Goal: Ask a question: Seek information or help from site administrators or community

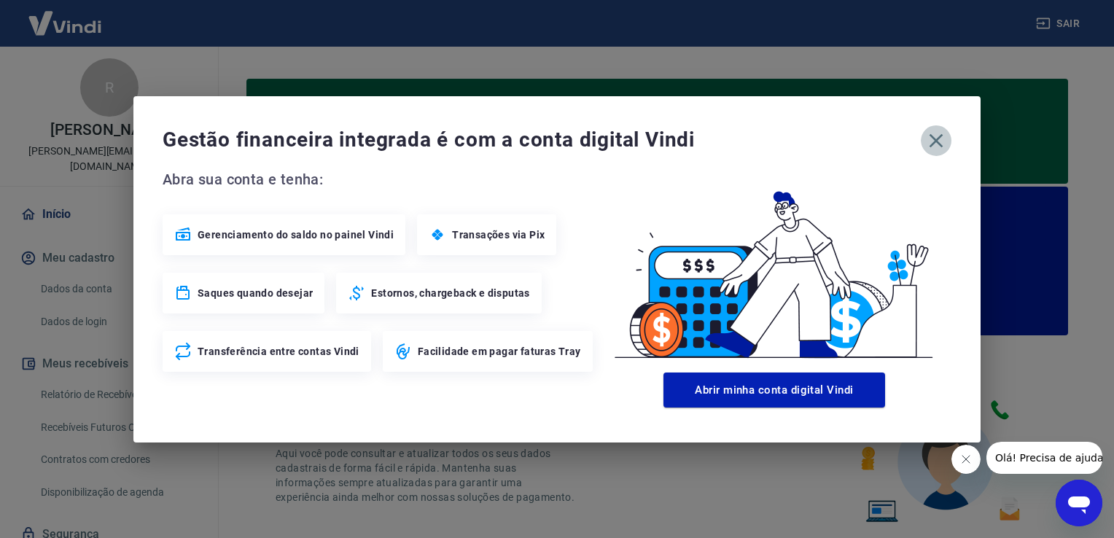
click at [933, 142] on icon "button" at bounding box center [937, 140] width 14 height 14
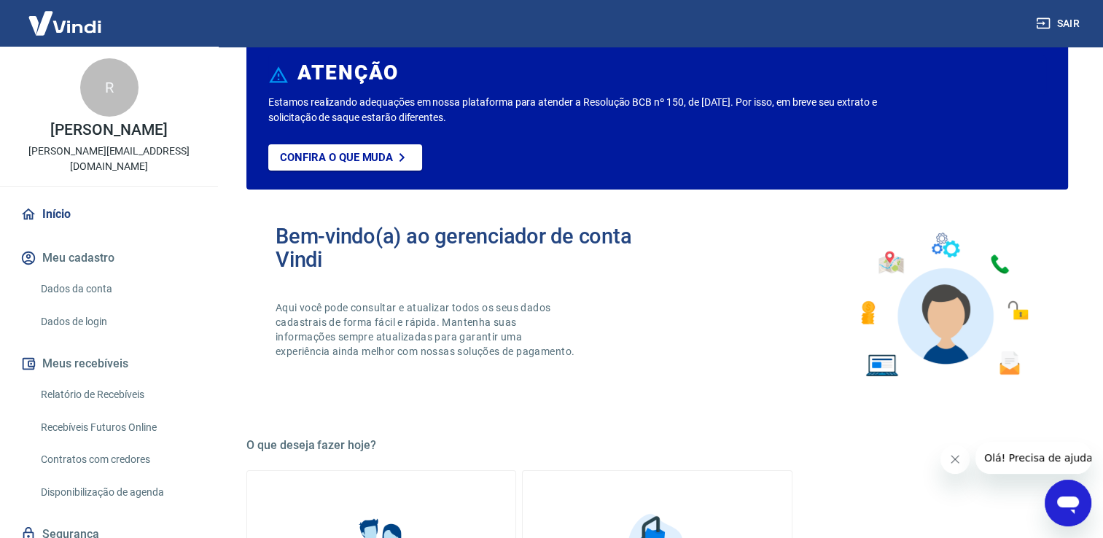
click at [80, 242] on button "Meu cadastro" at bounding box center [109, 258] width 183 height 32
click at [88, 274] on link "Dados da conta" at bounding box center [118, 289] width 166 height 30
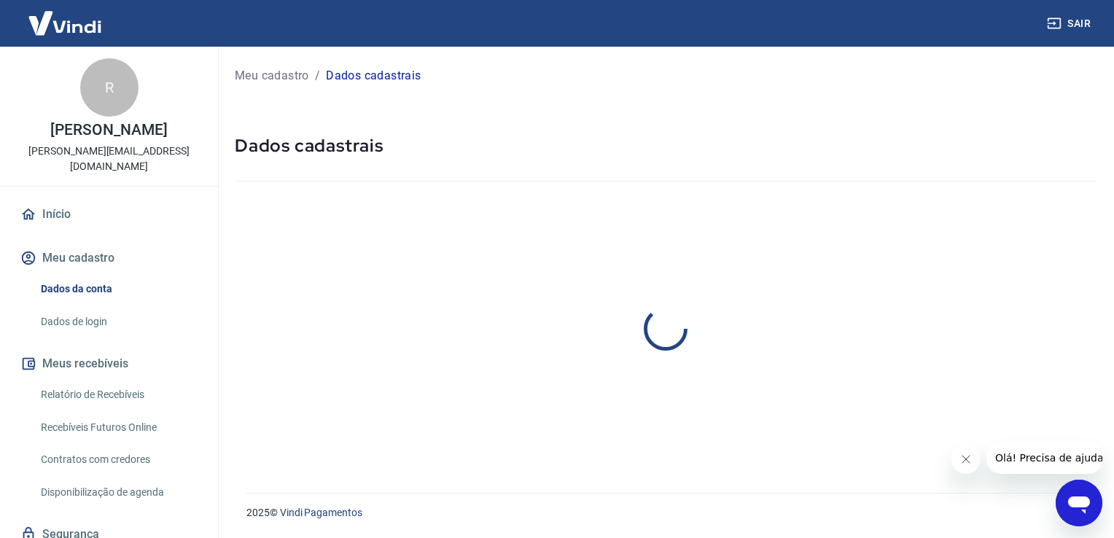
select select "SP"
select select "business"
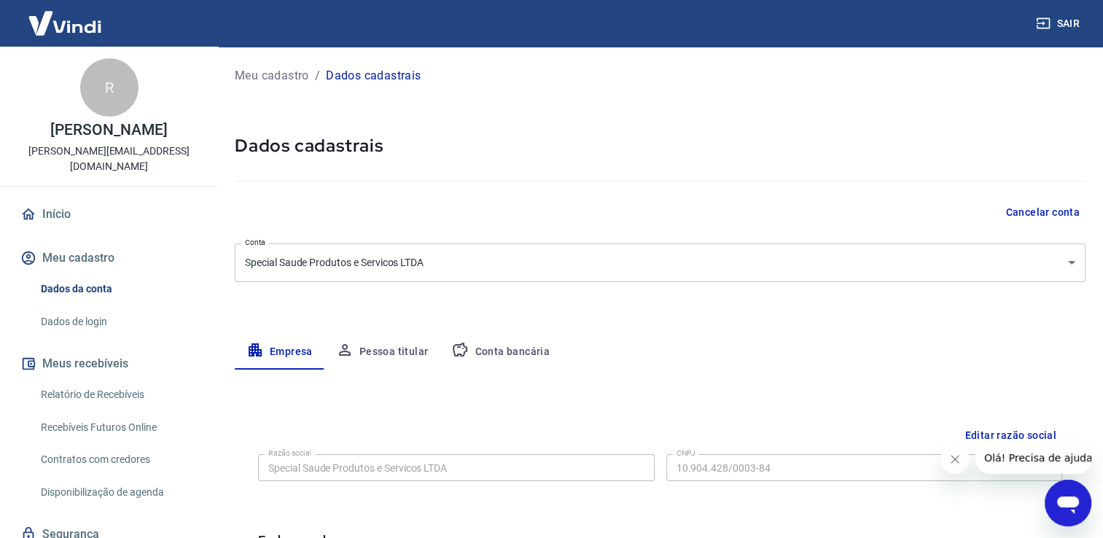
click at [79, 307] on link "Dados de login" at bounding box center [118, 322] width 166 height 30
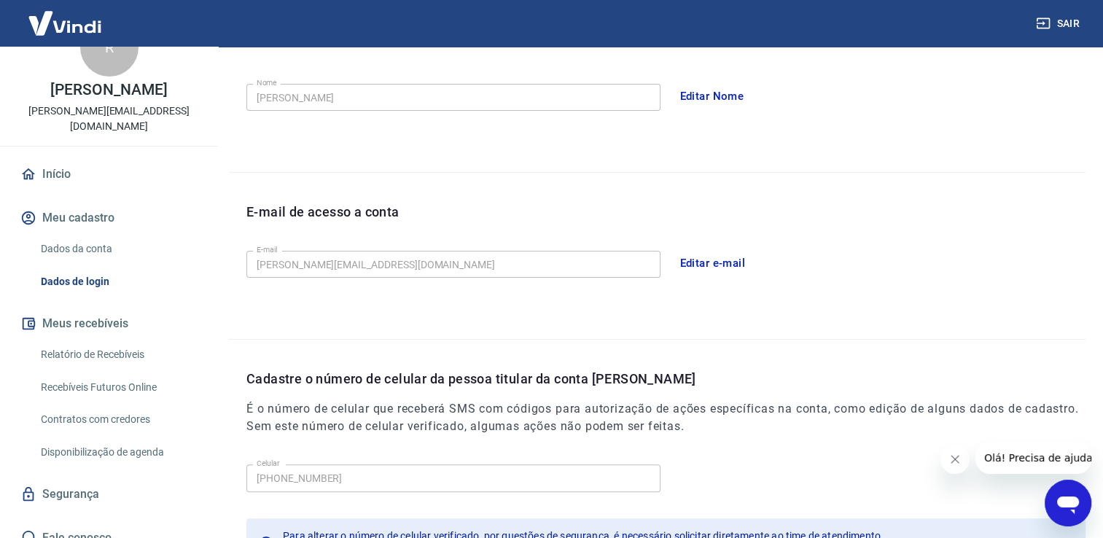
scroll to position [365, 0]
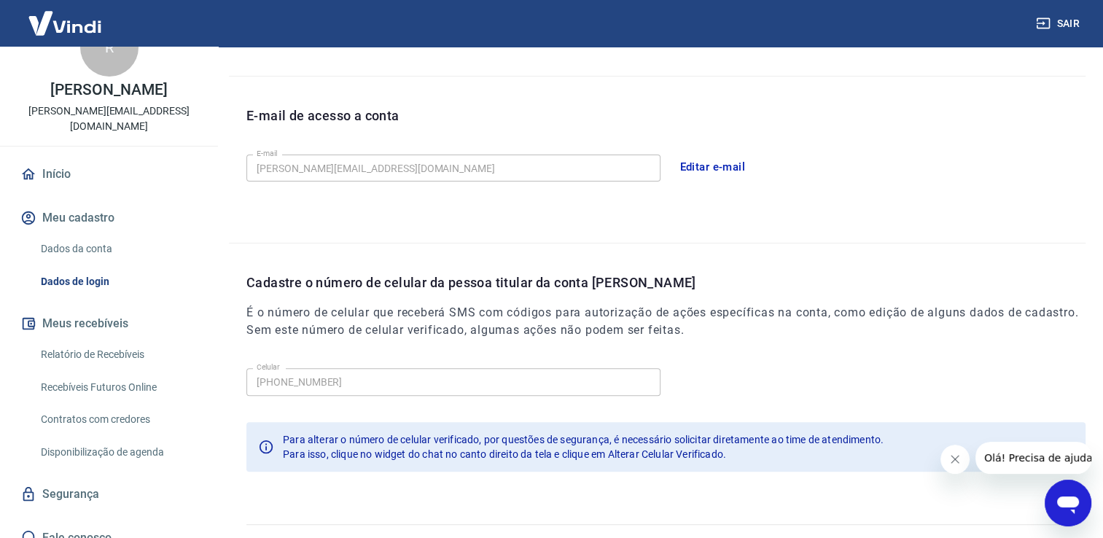
click at [89, 478] on link "Segurança" at bounding box center [109, 494] width 183 height 32
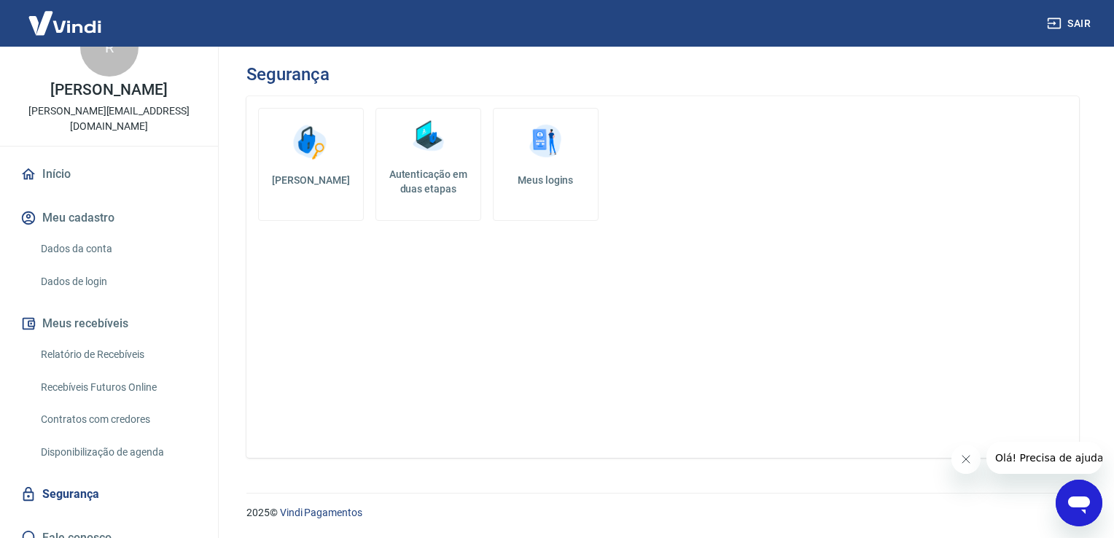
click at [558, 152] on img at bounding box center [546, 142] width 44 height 44
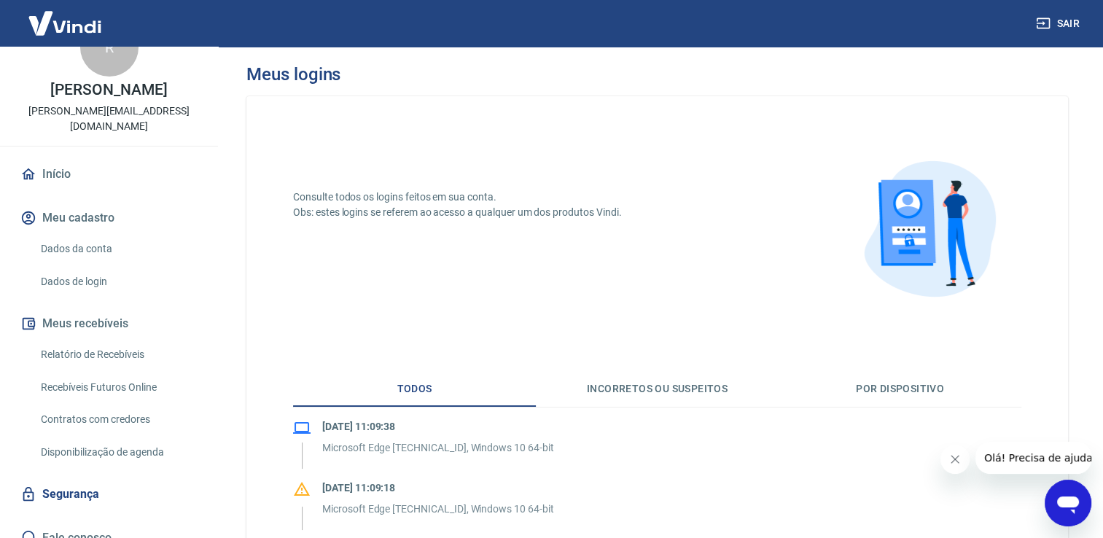
click at [73, 158] on link "Início" at bounding box center [109, 174] width 183 height 32
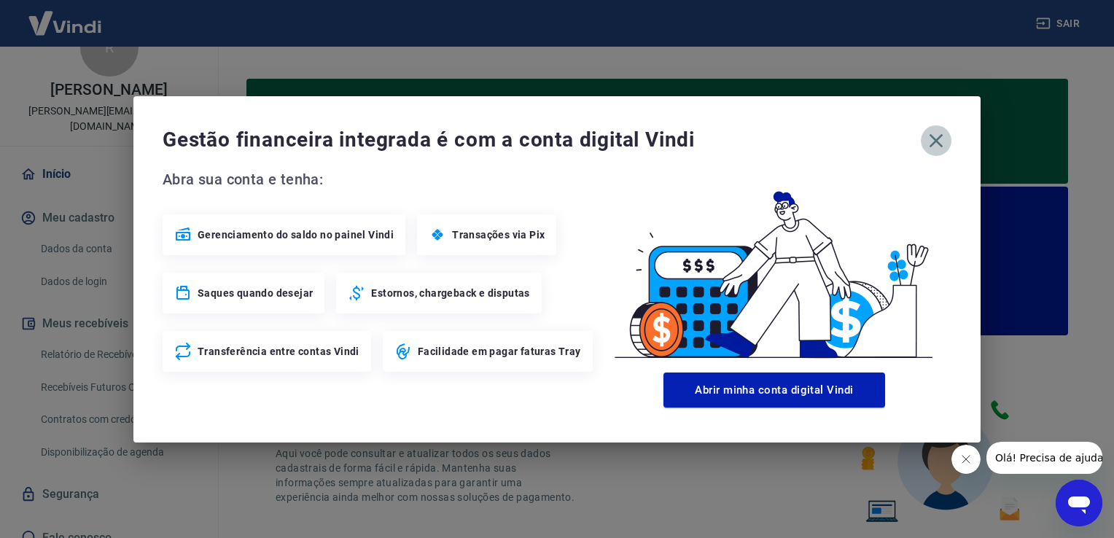
click at [945, 142] on icon "button" at bounding box center [936, 140] width 23 height 23
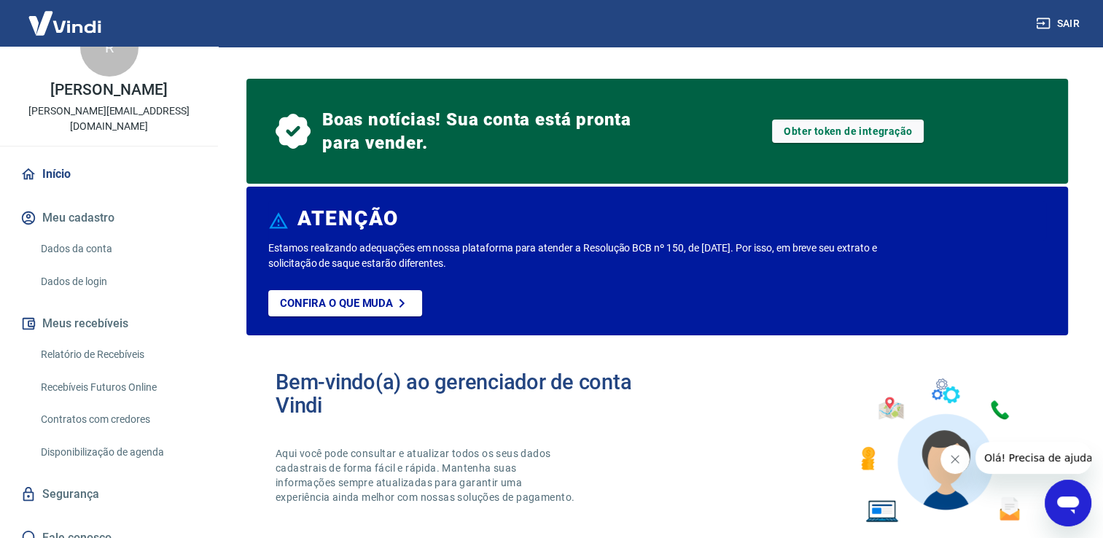
click at [1065, 505] on icon "Abrir janela de mensagens" at bounding box center [1068, 506] width 22 height 18
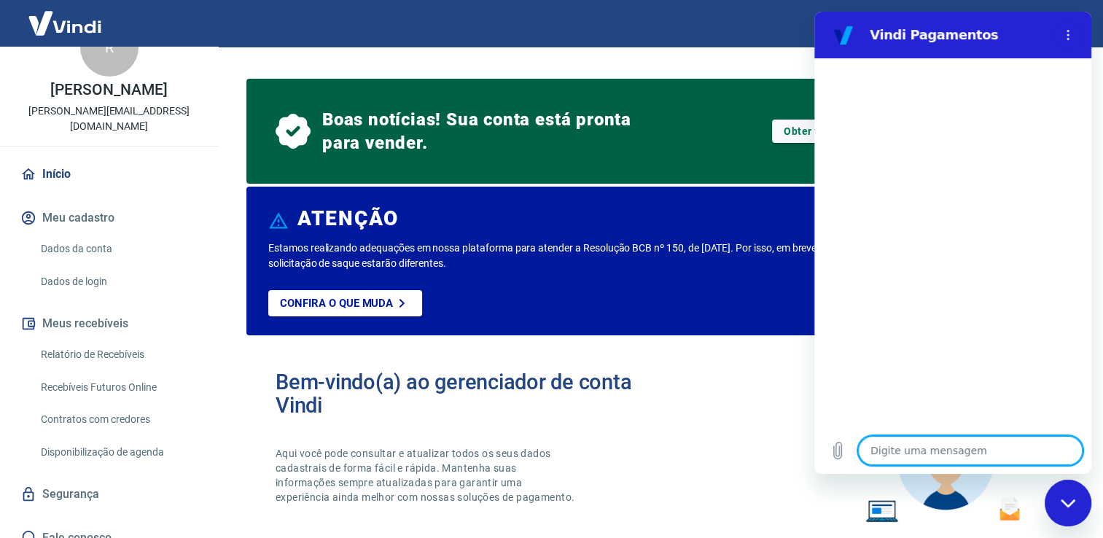
click at [921, 450] on textarea at bounding box center [970, 450] width 225 height 29
type textarea "c"
type textarea "x"
type textarea "co"
type textarea "x"
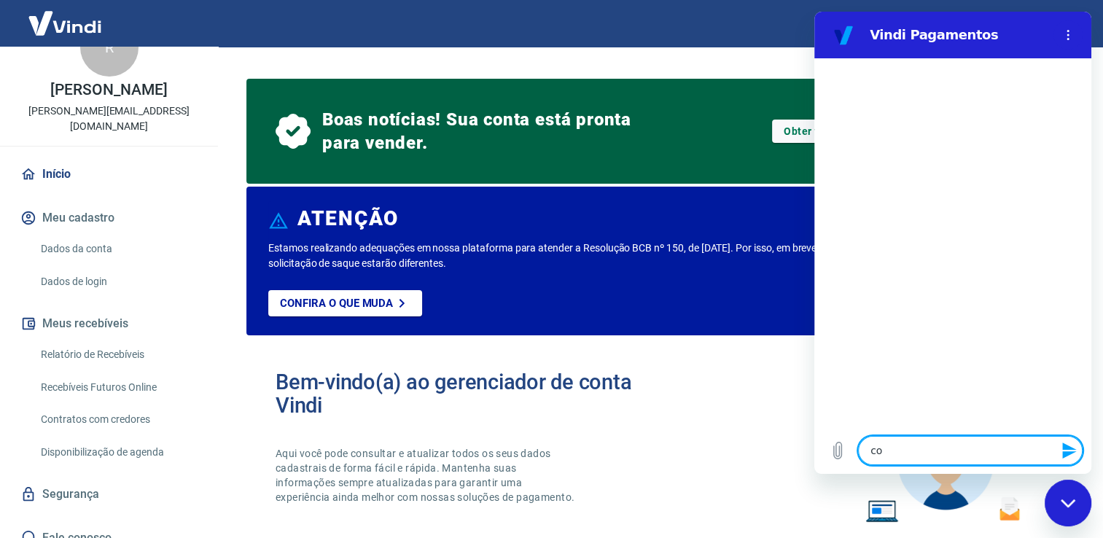
type textarea "com"
type textarea "x"
type textarea "como"
type textarea "x"
type textarea "como"
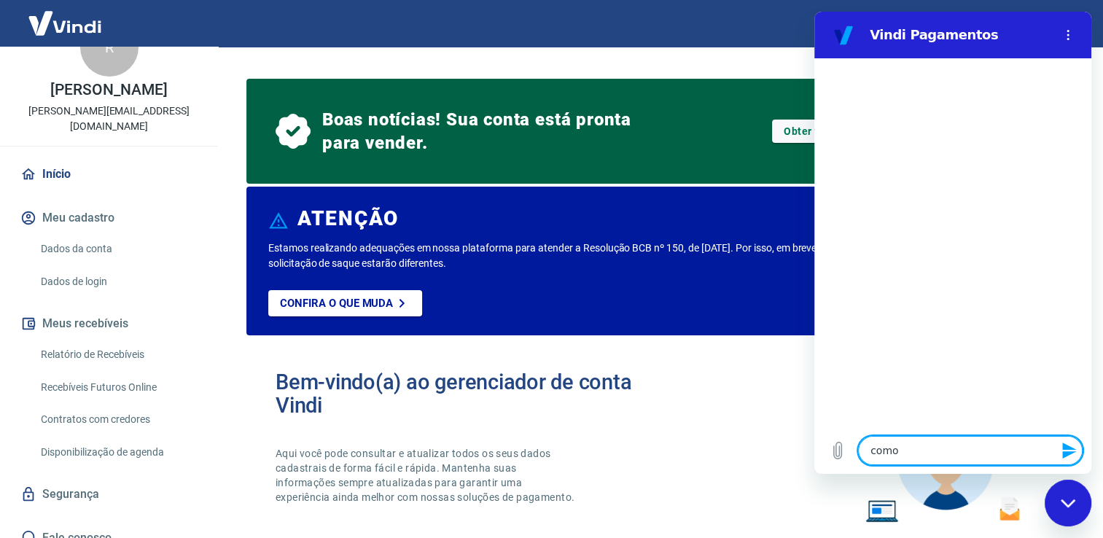
type textarea "x"
type textarea "como c"
type textarea "x"
type textarea "como cr"
type textarea "x"
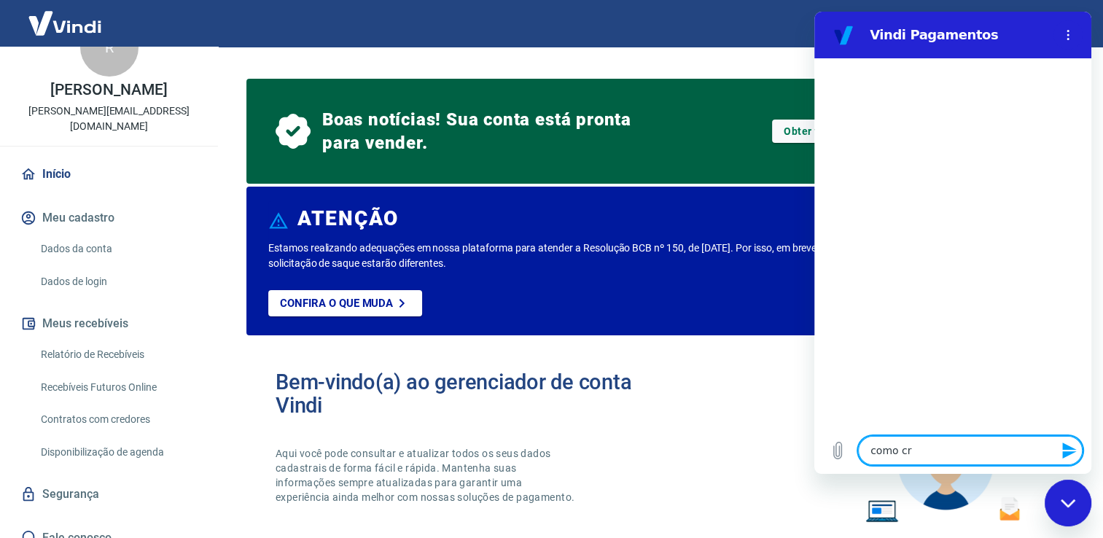
type textarea "como cri"
type textarea "x"
type textarea "como cria"
type textarea "x"
type textarea "como criar"
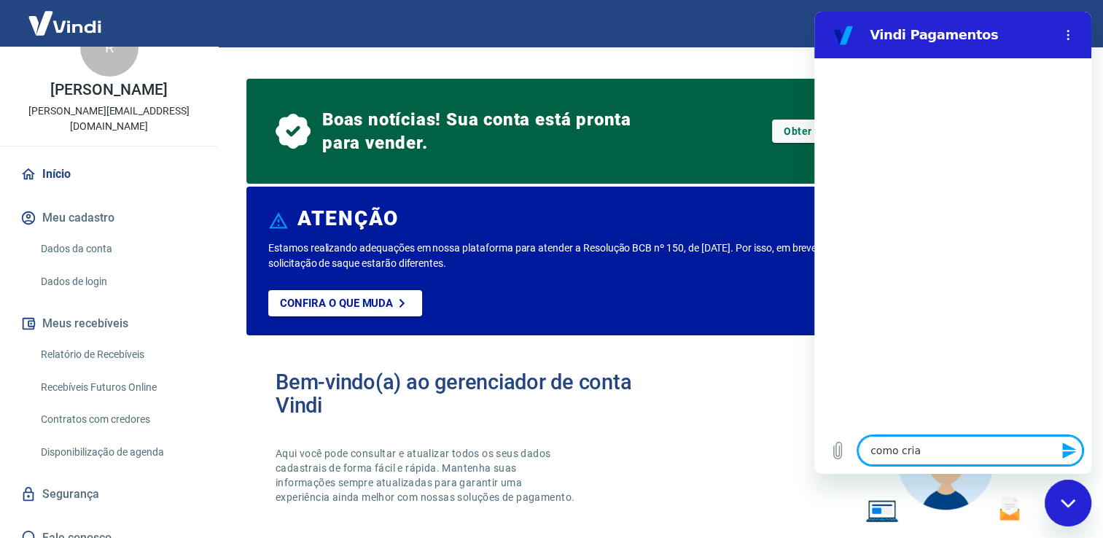
type textarea "x"
type textarea "como criar"
type textarea "x"
type textarea "como criar u"
type textarea "x"
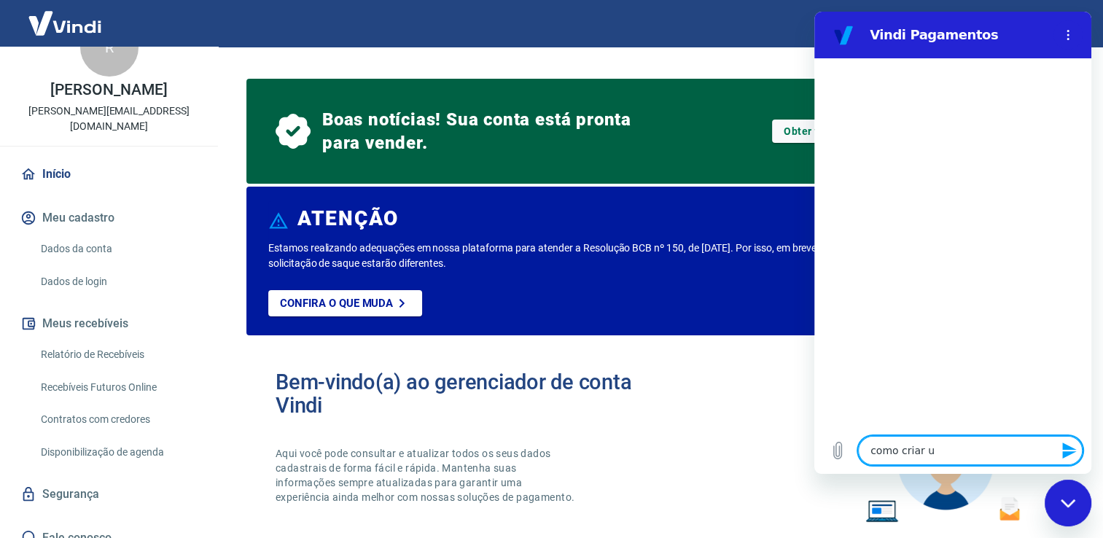
type textarea "como criar"
type textarea "x"
type textarea "como criar n"
type textarea "x"
type textarea "como criar no"
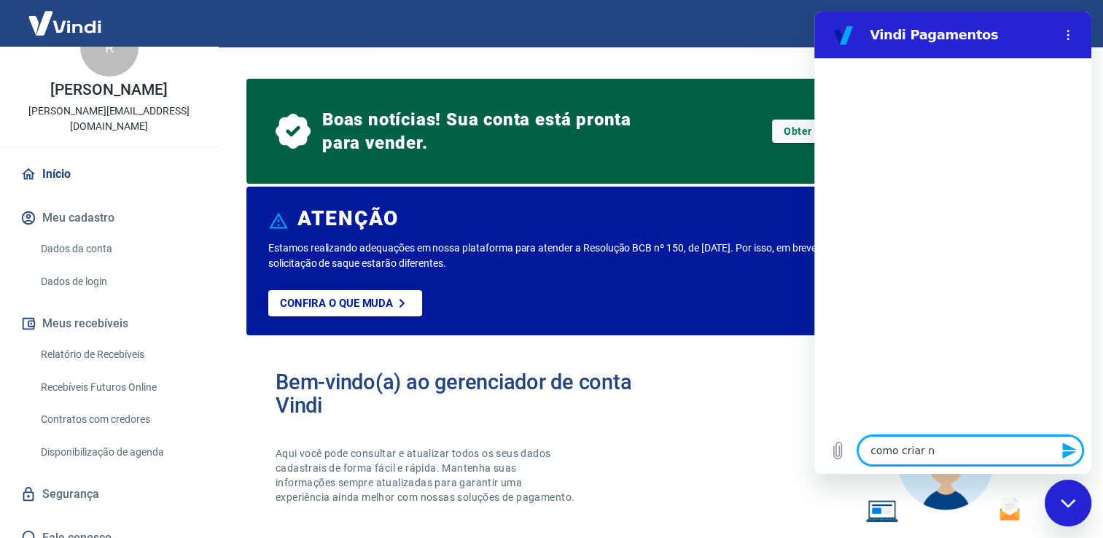
type textarea "x"
type textarea "como criar nov"
type textarea "x"
type textarea "como criar novo"
type textarea "x"
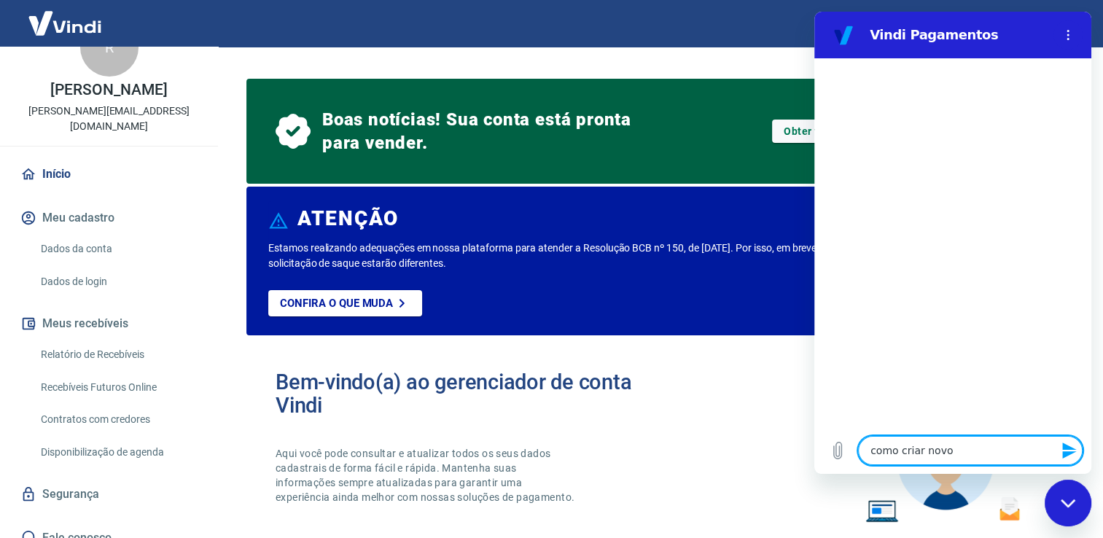
type textarea "como criar novos"
type textarea "x"
type textarea "como criar novos"
type textarea "x"
type textarea "como criar novos u"
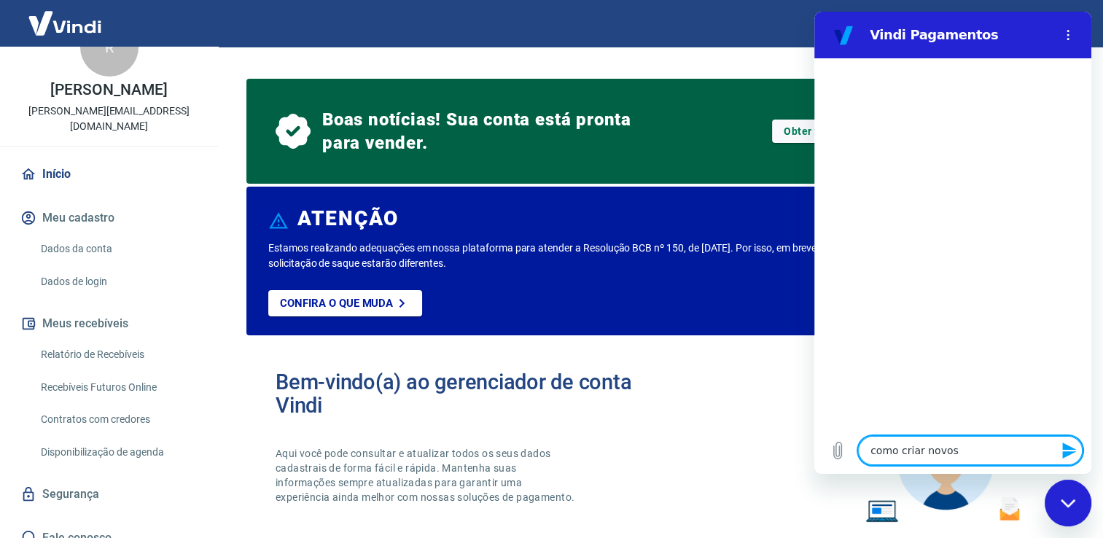
type textarea "x"
type textarea "como criar novos us"
type textarea "x"
type textarea "como criar novos usu"
type textarea "x"
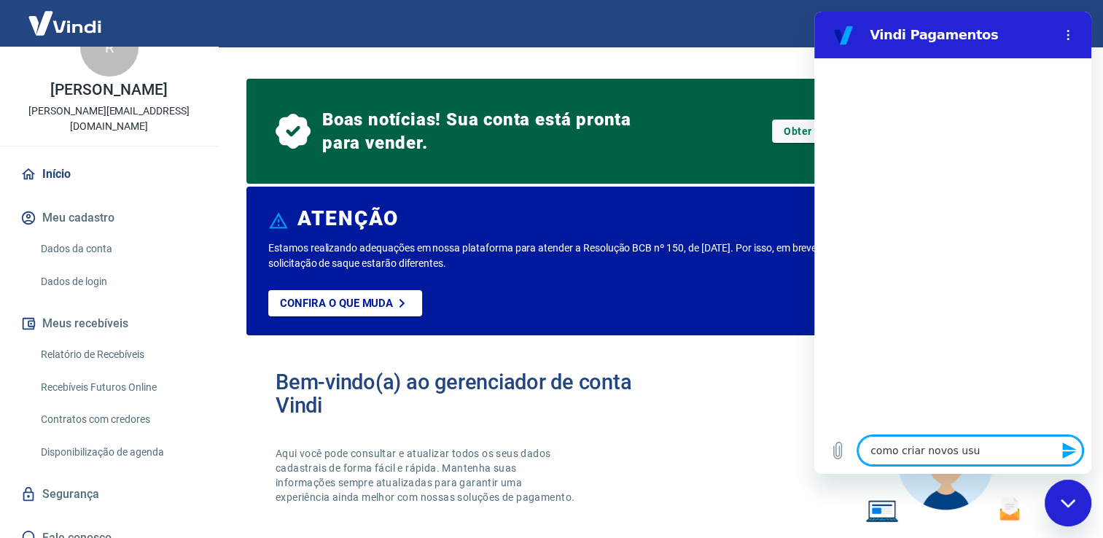
type textarea "como criar novos usuá"
type textarea "x"
type textarea "como criar novos usuár"
type textarea "x"
type textarea "como criar novos usuári"
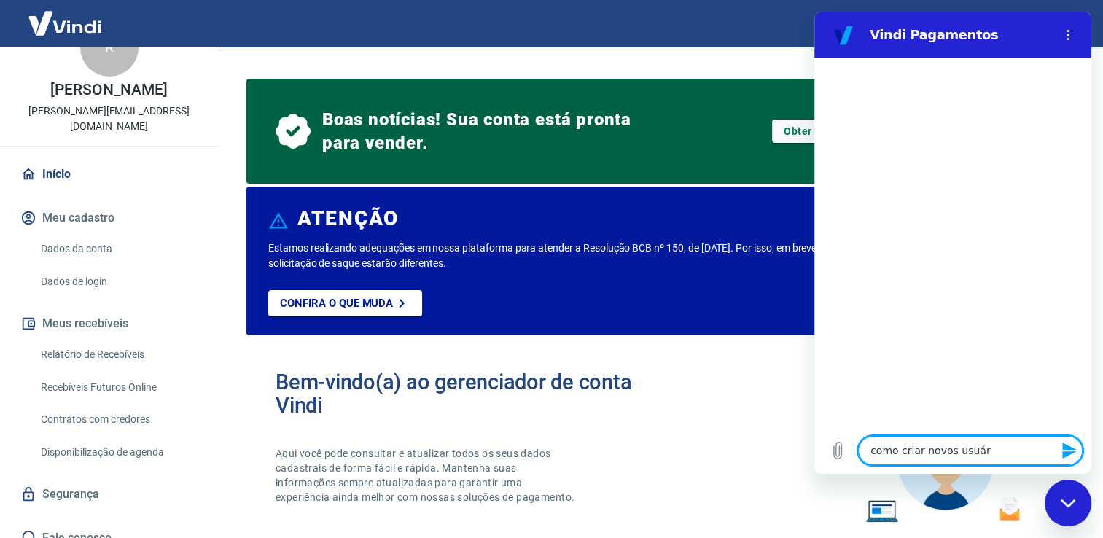
type textarea "x"
type textarea "como criar novos usuário"
type textarea "x"
type textarea "como criar novos usuários"
type textarea "x"
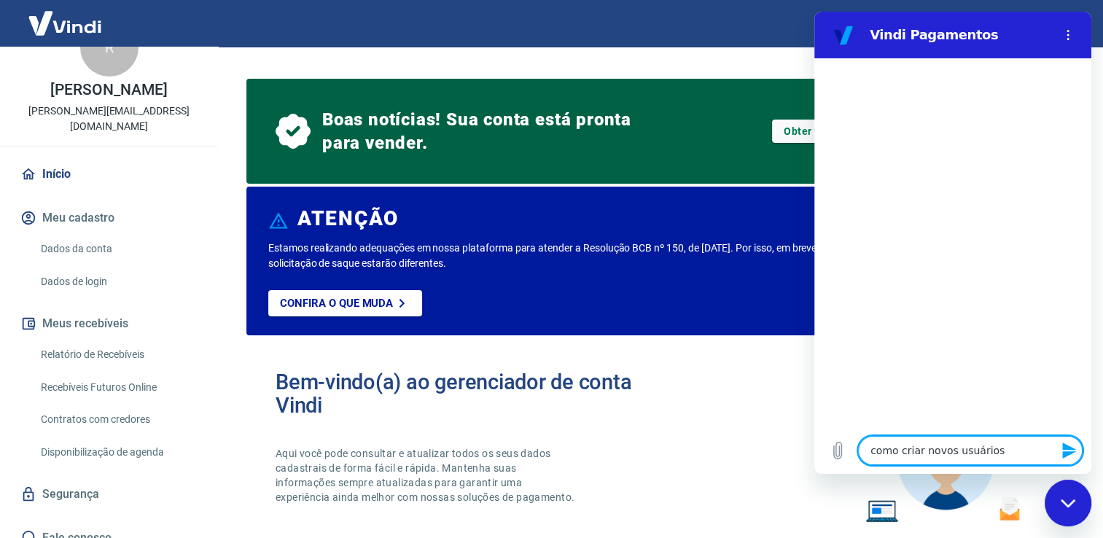
type textarea "como criar novos usuários"
type textarea "x"
type textarea "como criar novos usuários d"
type textarea "x"
type textarea "como criar novos usuários de"
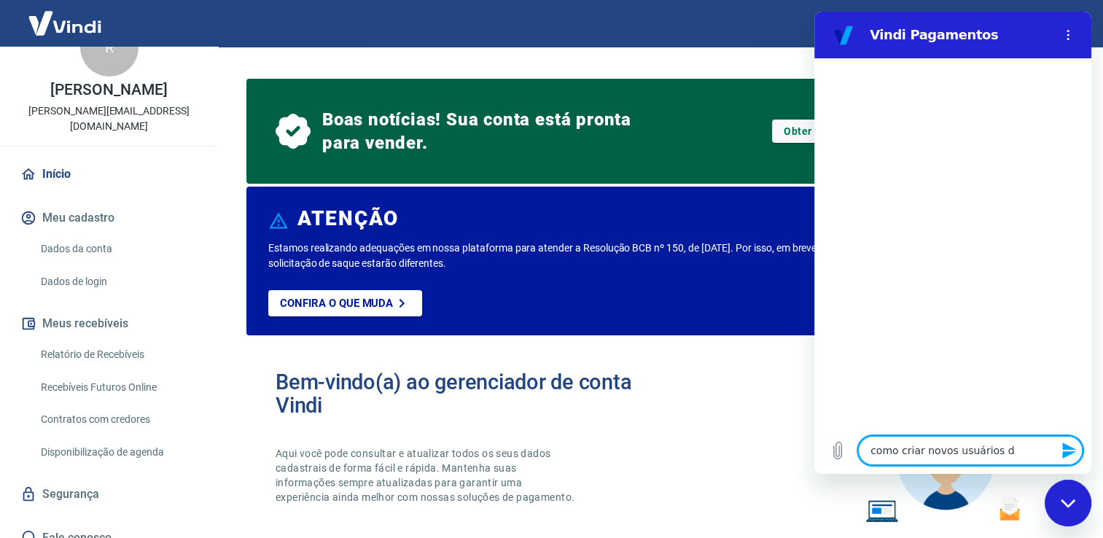
type textarea "x"
type textarea "como criar novos usuários de"
type textarea "x"
type textarea "como criar novos usuários de a"
type textarea "x"
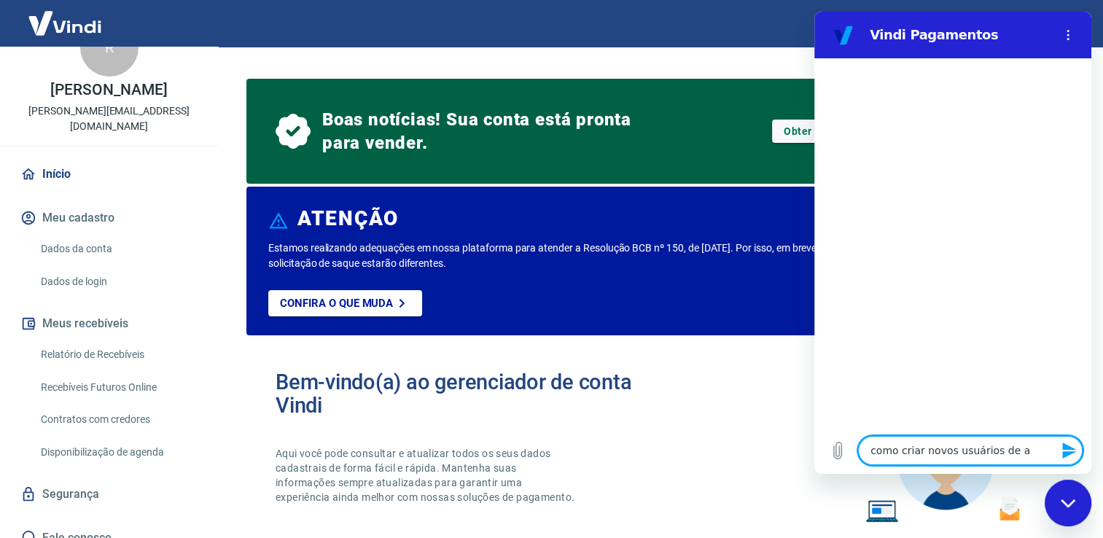
type textarea "como criar novos usuários de ac"
type textarea "x"
type textarea "como criar novos usuários de ace"
type textarea "x"
type textarea "como criar novos usuários de aces"
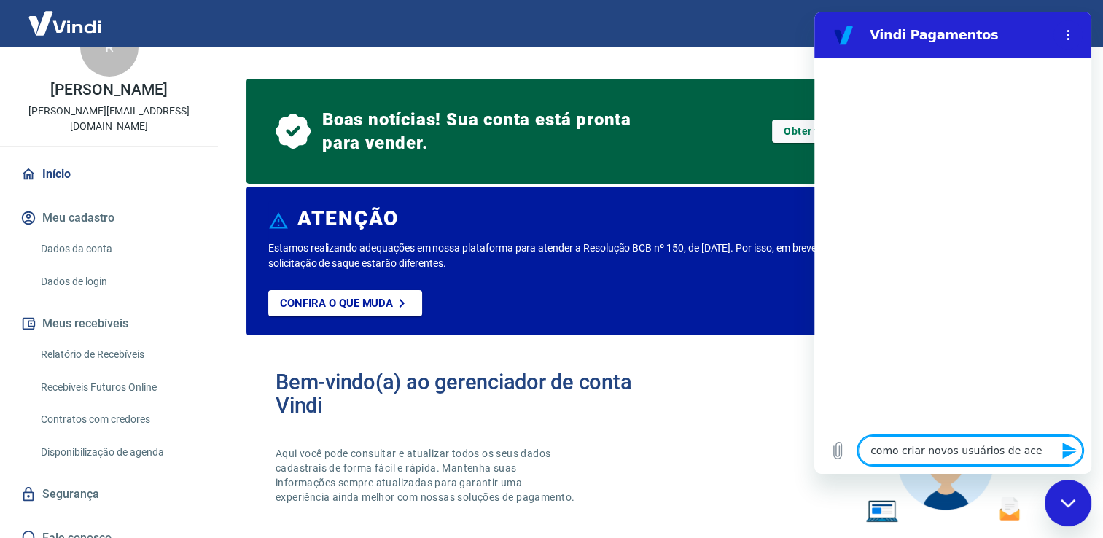
type textarea "x"
type textarea "como criar novos usuários de acess"
type textarea "x"
type textarea "como criar novos usuários de acesso"
type textarea "x"
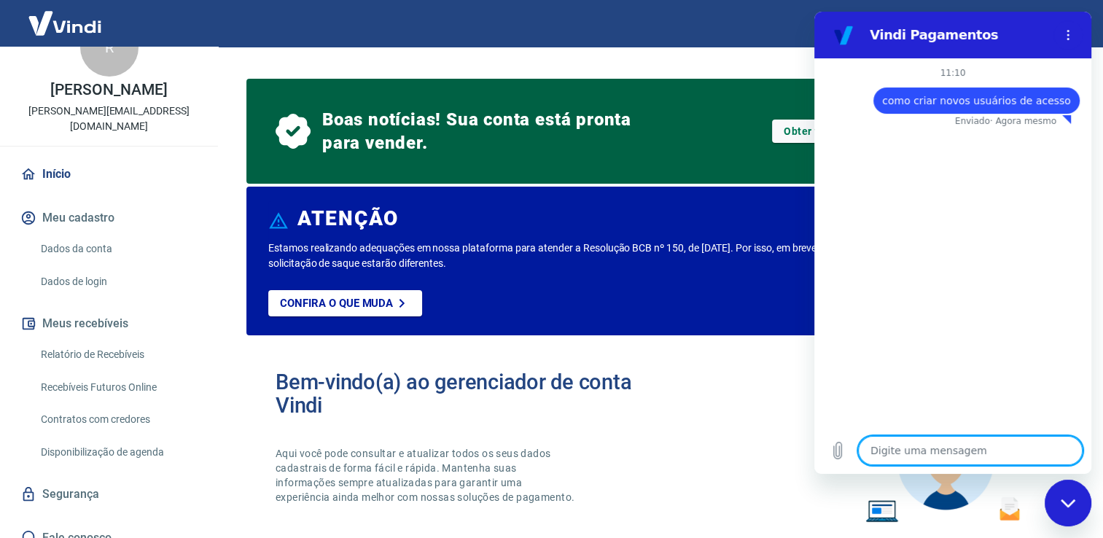
type textarea "x"
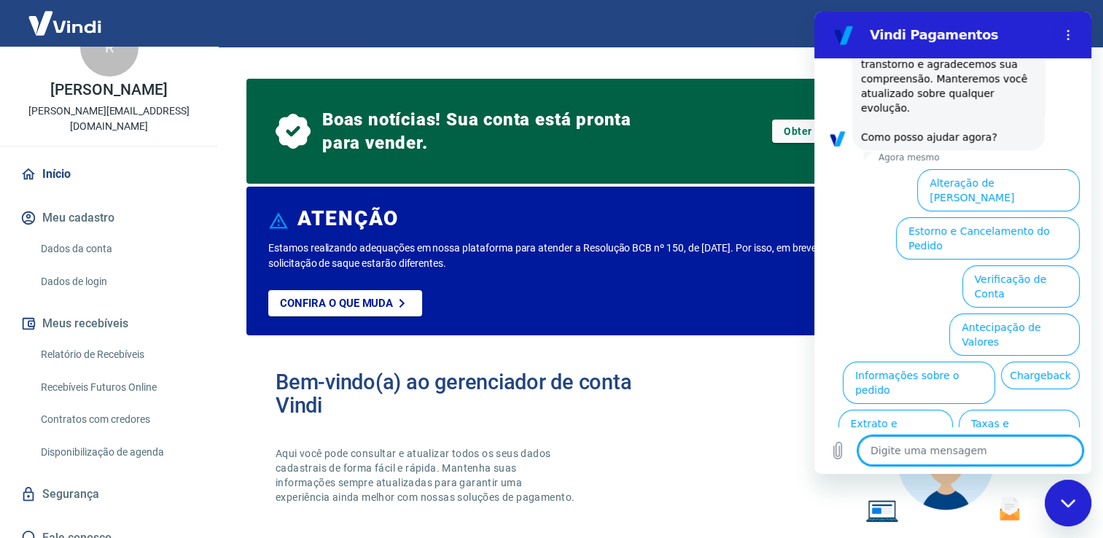
scroll to position [414, 0]
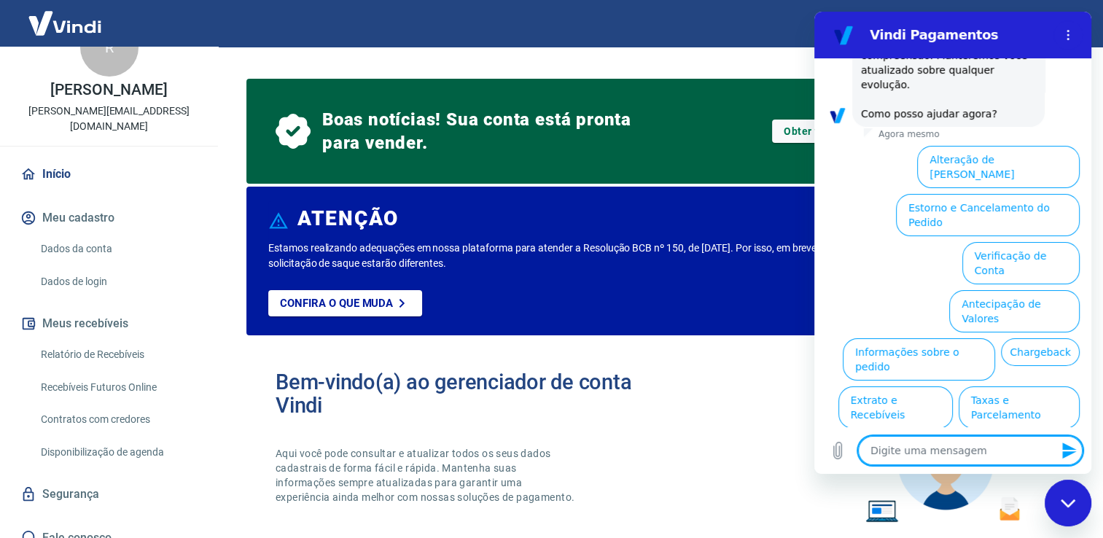
type textarea "o"
type textarea "x"
type textarea "ou"
type textarea "x"
type textarea "out"
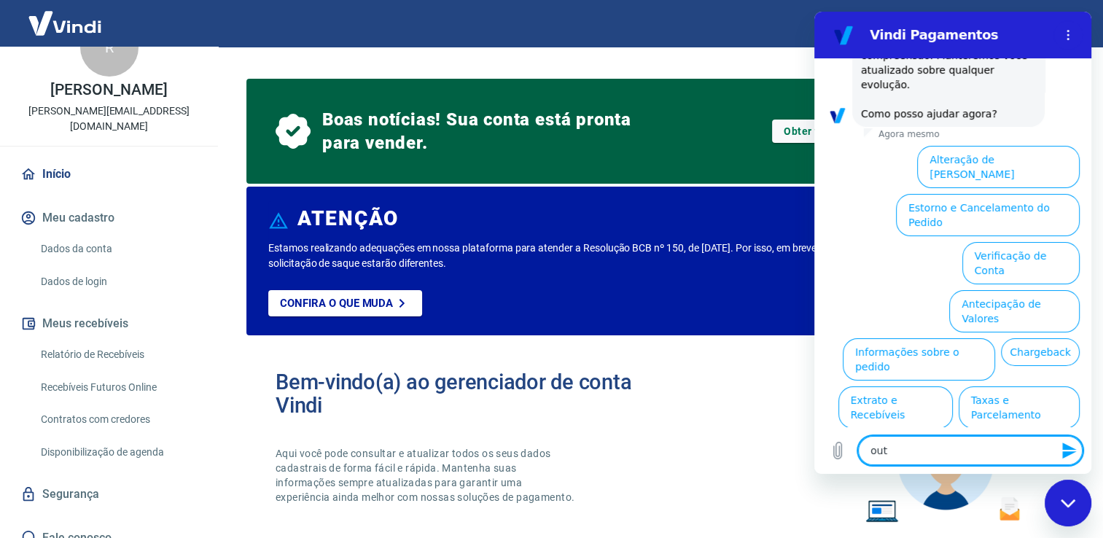
type textarea "x"
type textarea "outr"
type textarea "x"
type textarea "outro"
type textarea "x"
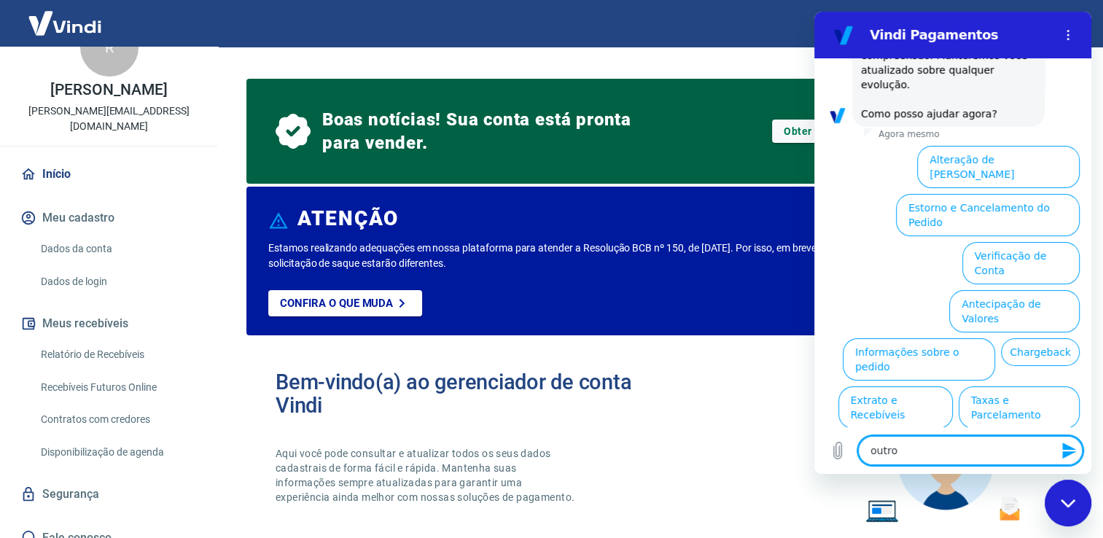
type textarea "outros"
type textarea "x"
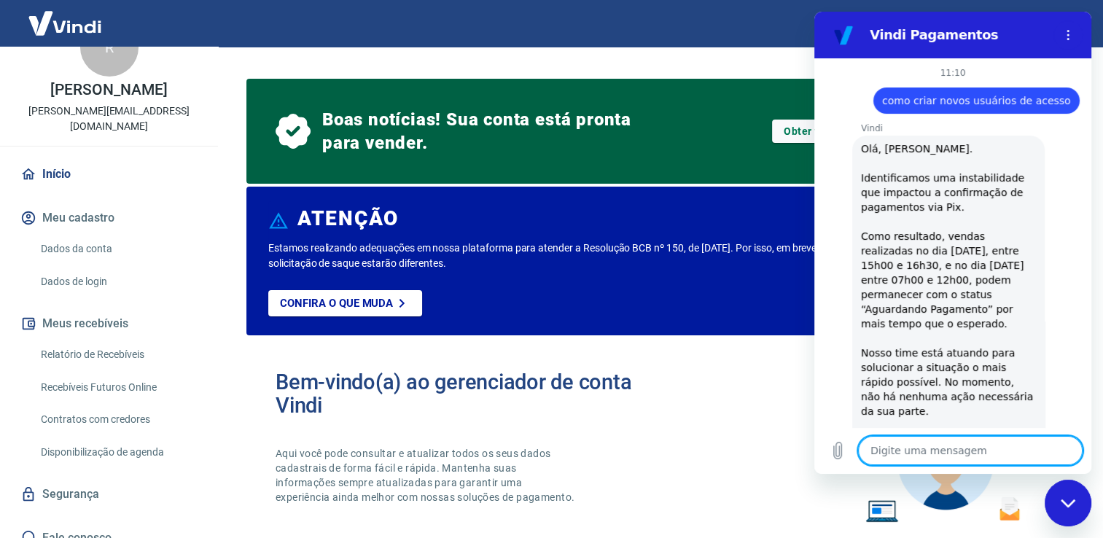
scroll to position [228, 0]
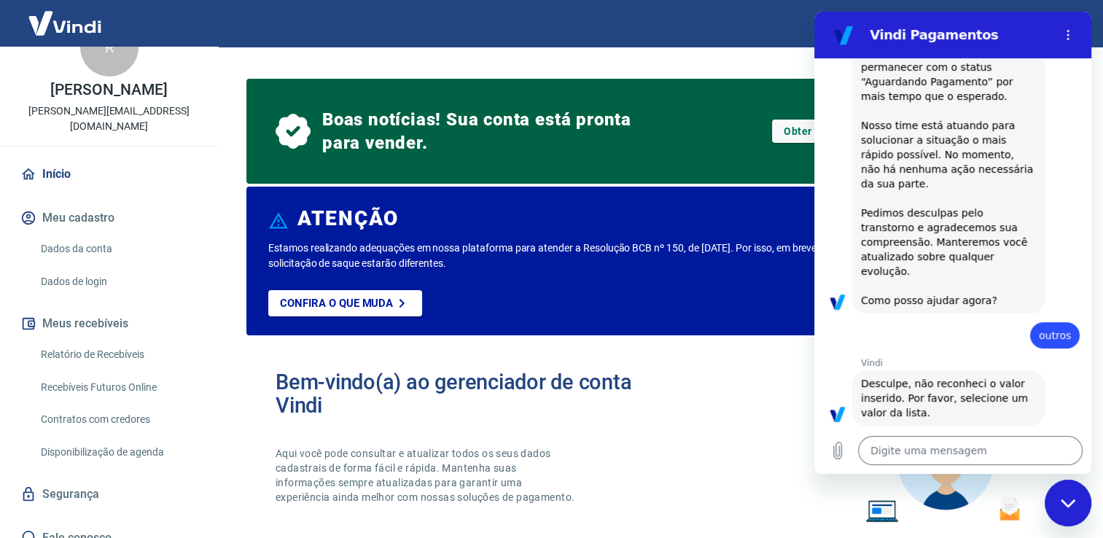
type textarea "x"
